Goal: Task Accomplishment & Management: Use online tool/utility

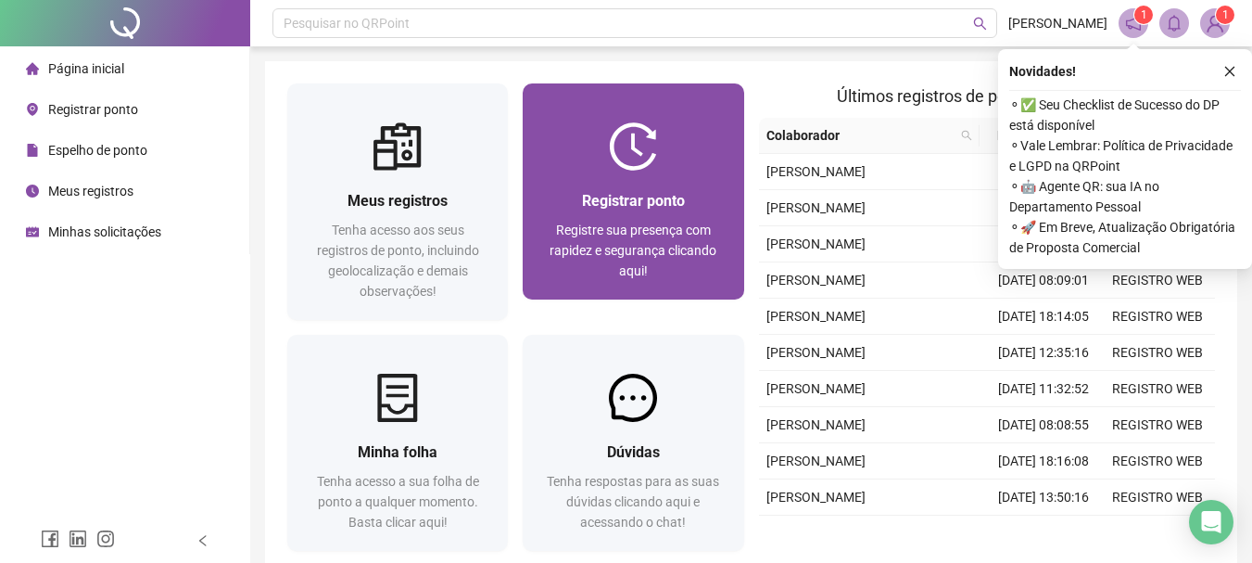
click at [636, 200] on span "Registrar ponto" at bounding box center [633, 201] width 103 height 18
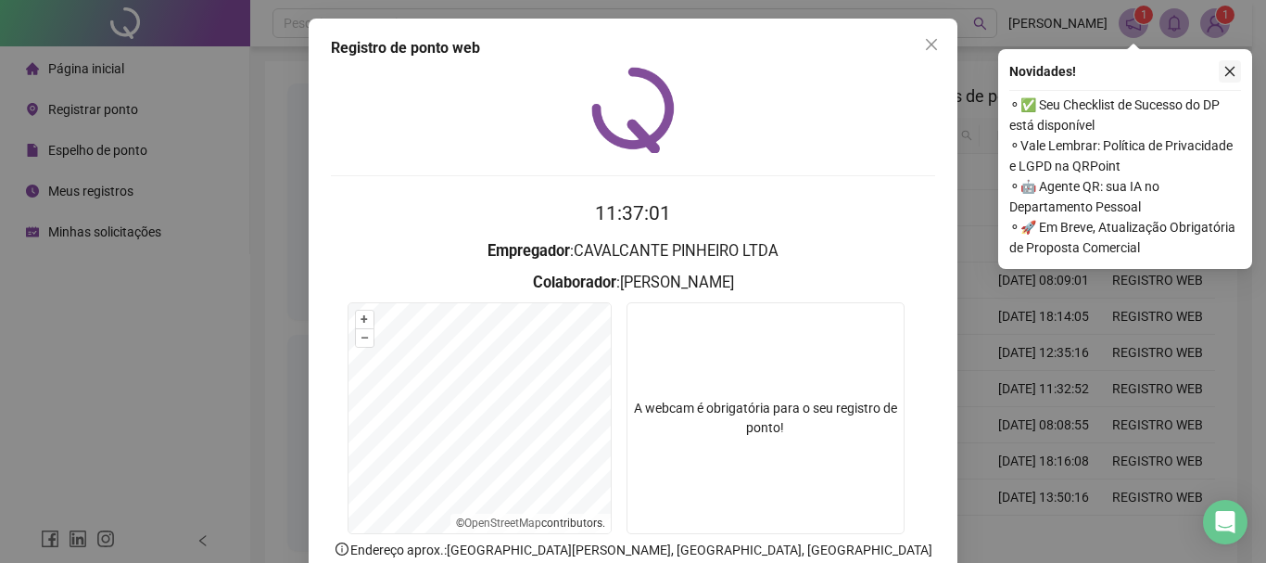
click at [1235, 71] on icon "close" at bounding box center [1230, 71] width 13 height 13
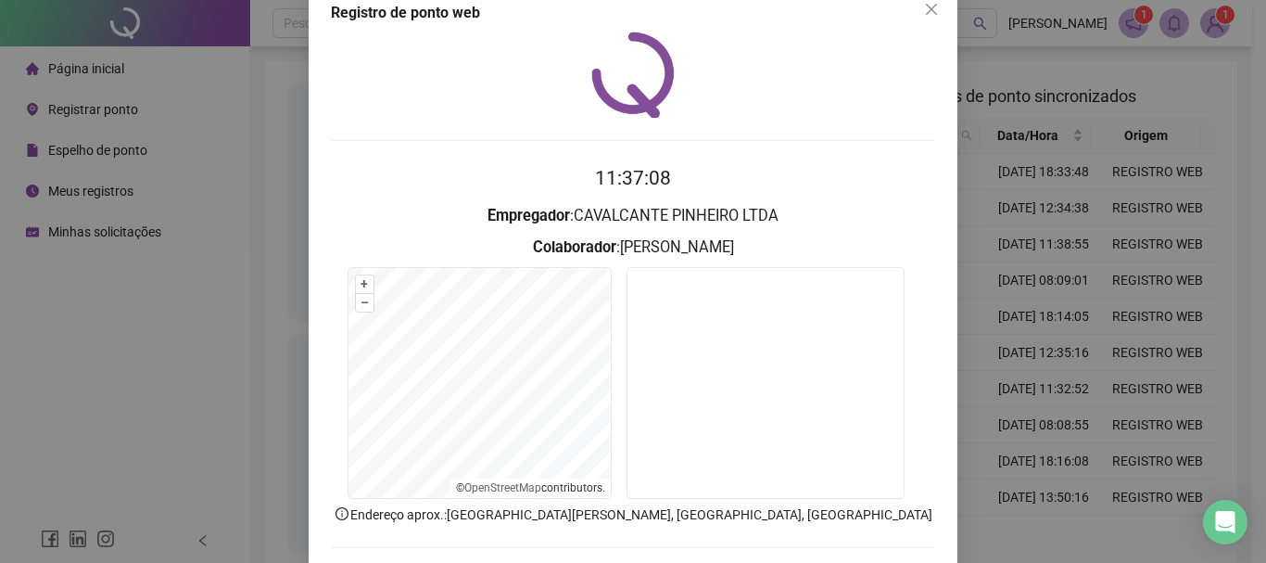
scroll to position [93, 0]
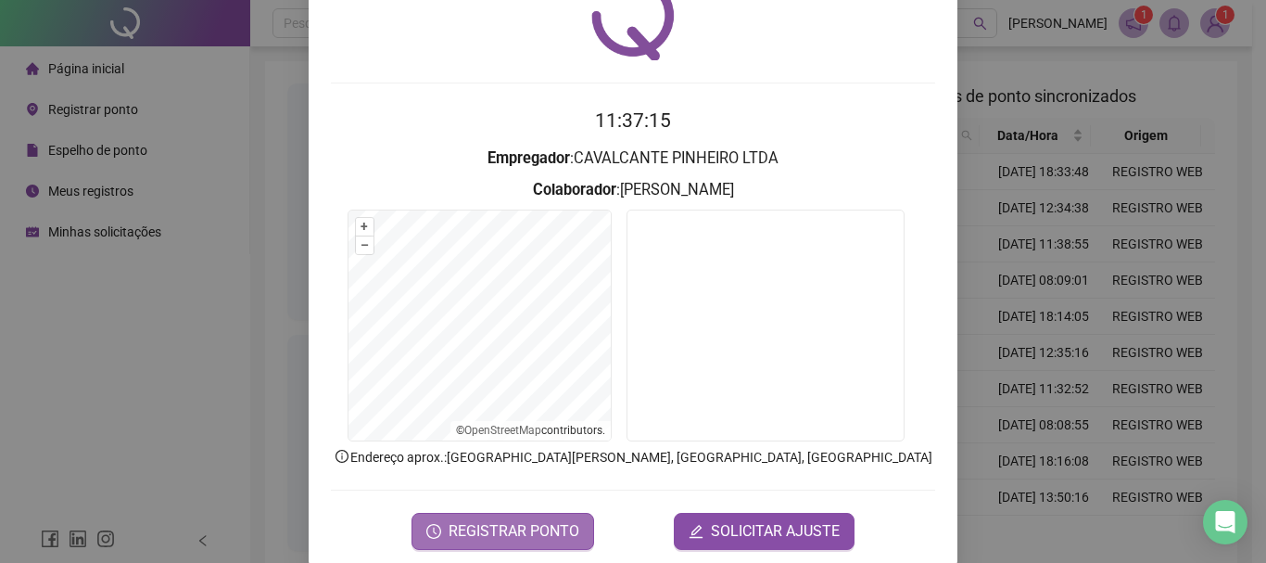
click at [502, 532] on span "REGISTRAR PONTO" at bounding box center [514, 531] width 131 height 22
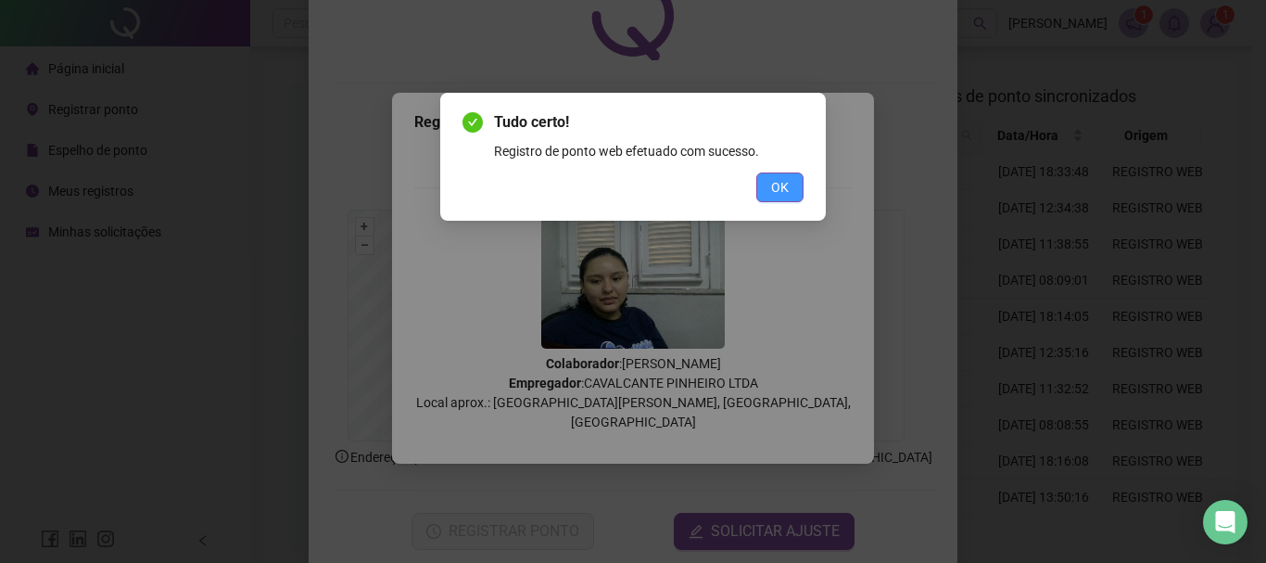
click at [781, 184] on span "OK" at bounding box center [780, 187] width 18 height 20
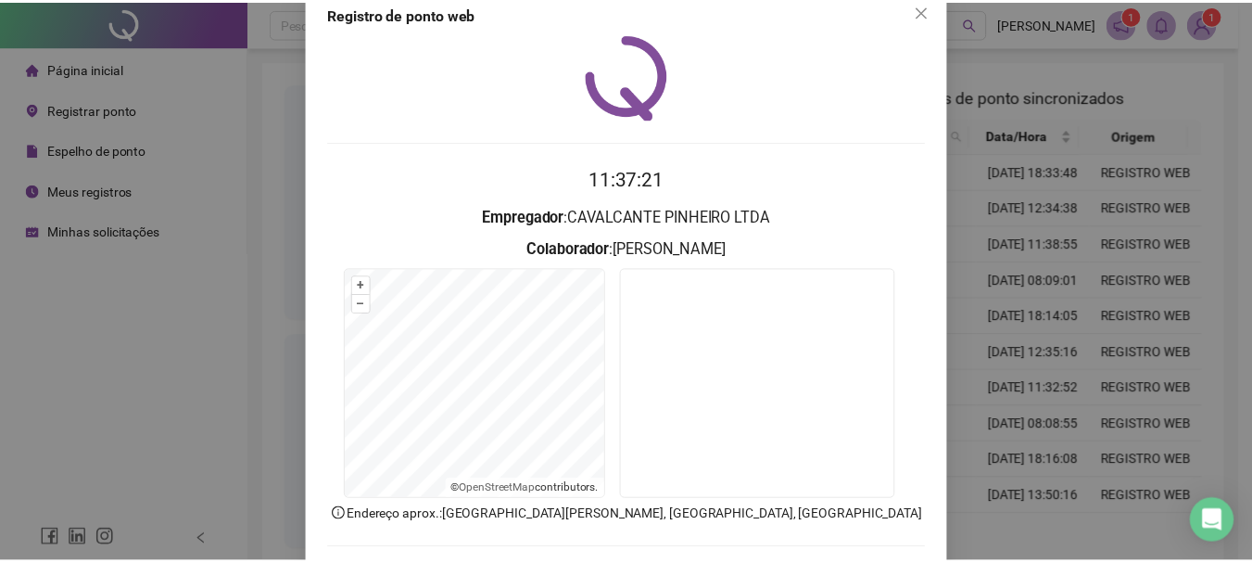
scroll to position [0, 0]
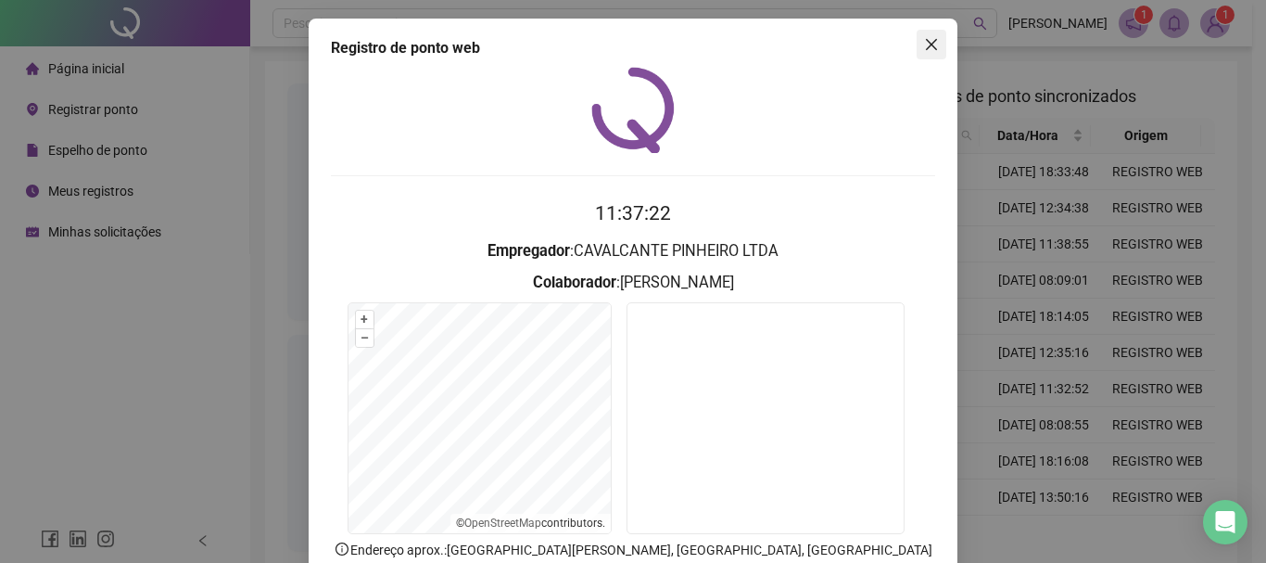
click at [917, 50] on span "Close" at bounding box center [932, 44] width 30 height 15
